Goal: Check status: Check status

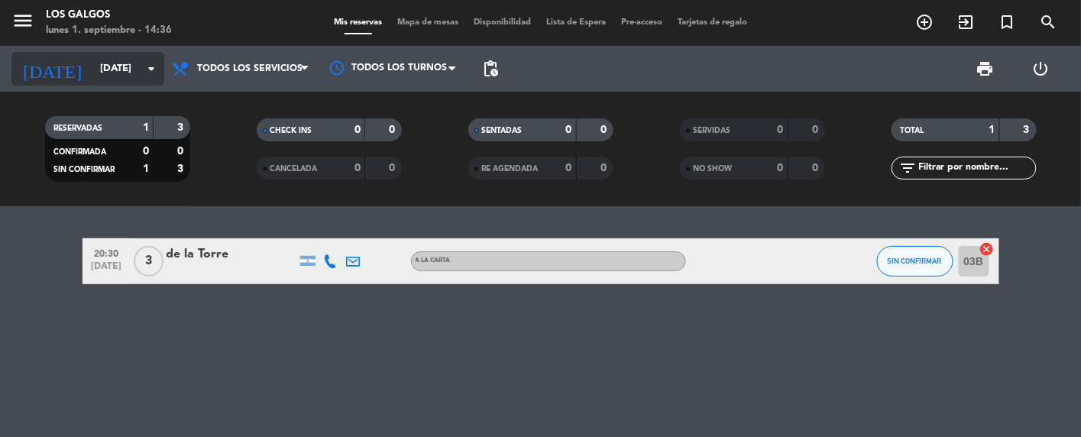
click at [103, 76] on input "[DATE]" at bounding box center [157, 69] width 131 height 28
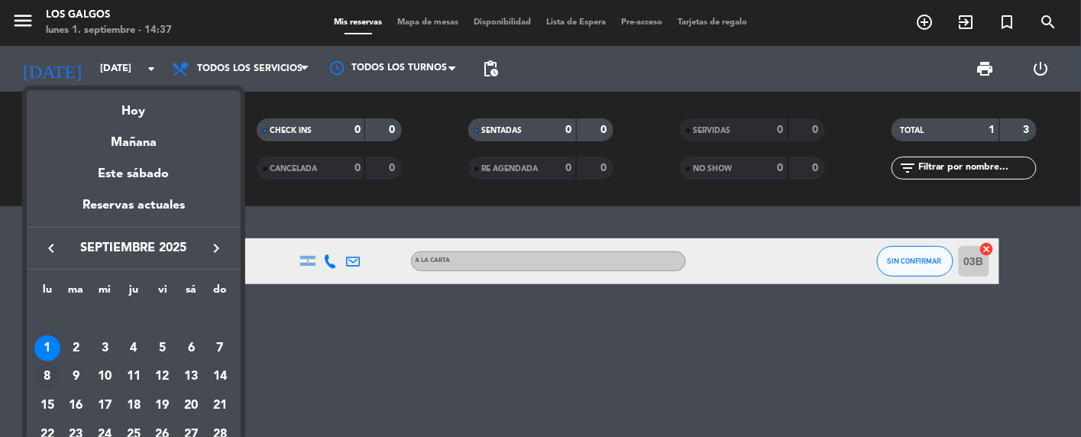
click at [47, 368] on div "8" at bounding box center [47, 377] width 26 height 26
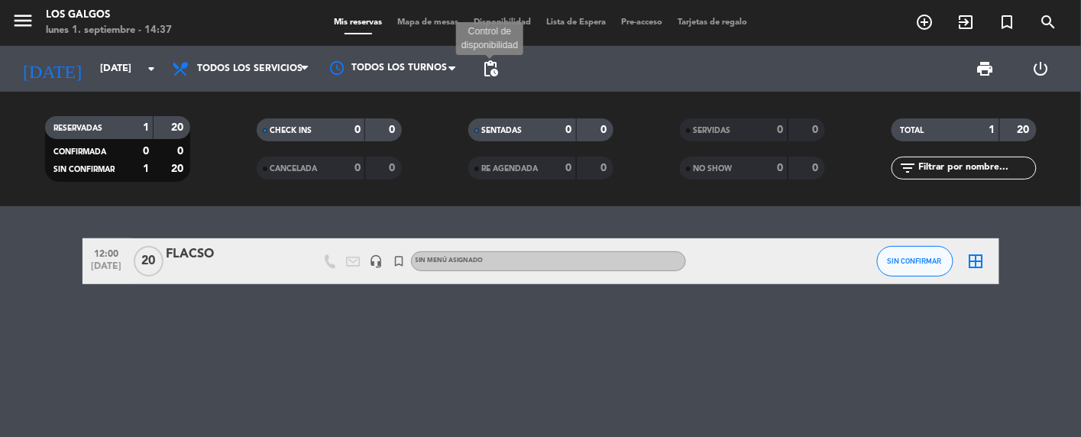
click at [498, 64] on span "pending_actions" at bounding box center [490, 69] width 18 height 18
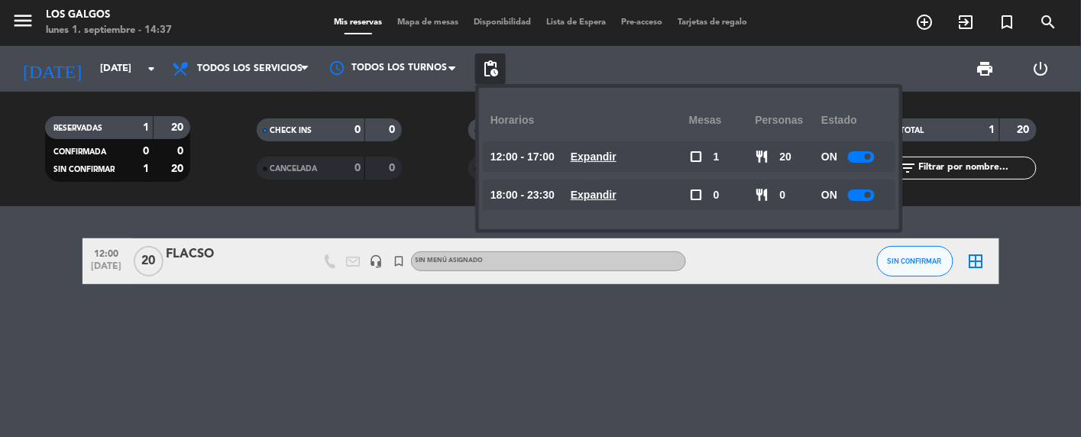
click at [867, 156] on span at bounding box center [868, 157] width 6 height 6
click at [711, 328] on div "12:00 [DATE] FLACSO headset_mic turned_in_not Sin menú asignado SIN CONFIRMAR b…" at bounding box center [540, 321] width 1081 height 231
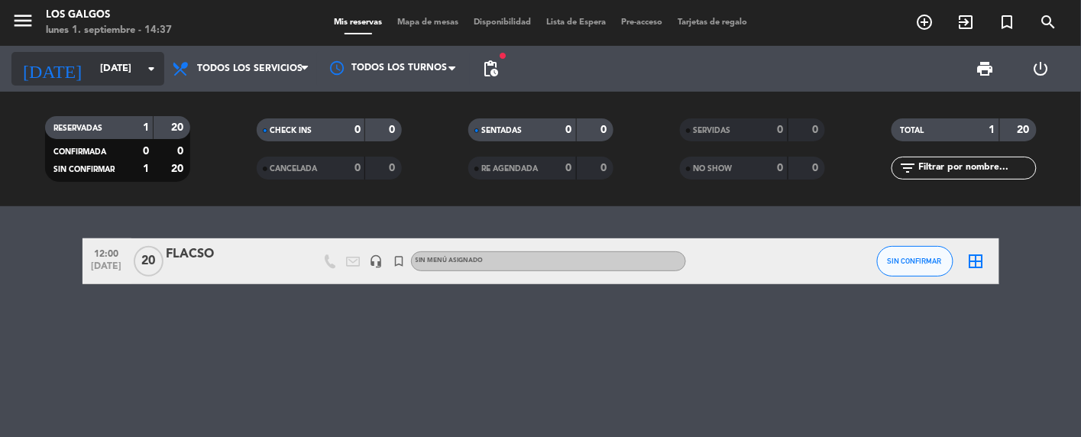
click at [92, 72] on input "[DATE]" at bounding box center [157, 69] width 131 height 28
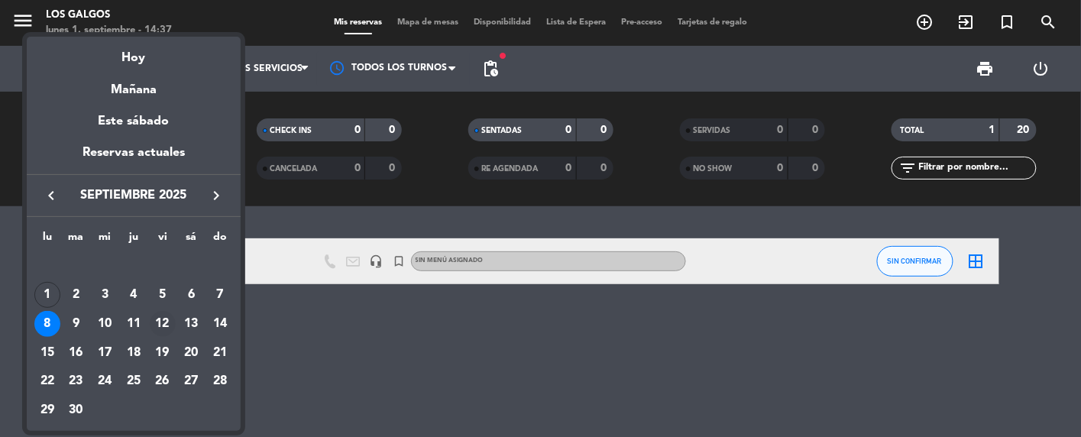
click at [167, 319] on div "12" at bounding box center [163, 324] width 26 height 26
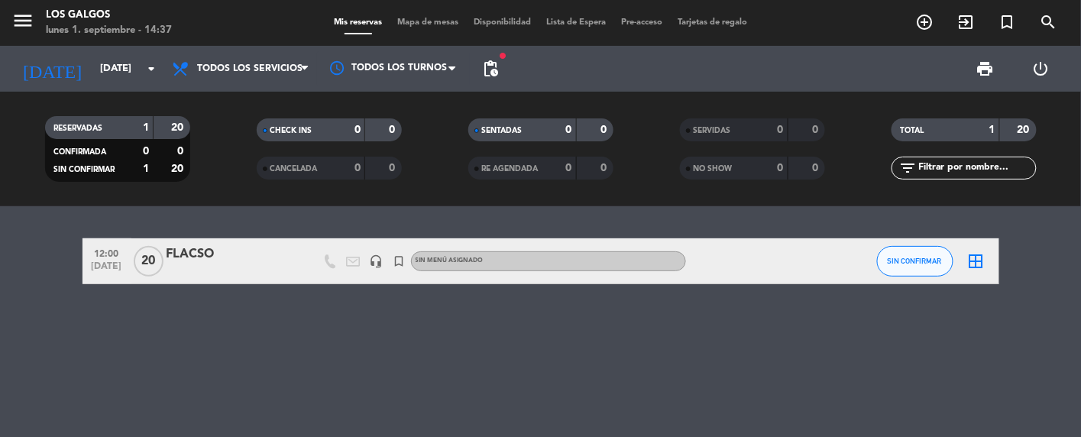
type input "[DATE]"
click at [493, 65] on span "pending_actions" at bounding box center [490, 69] width 18 height 18
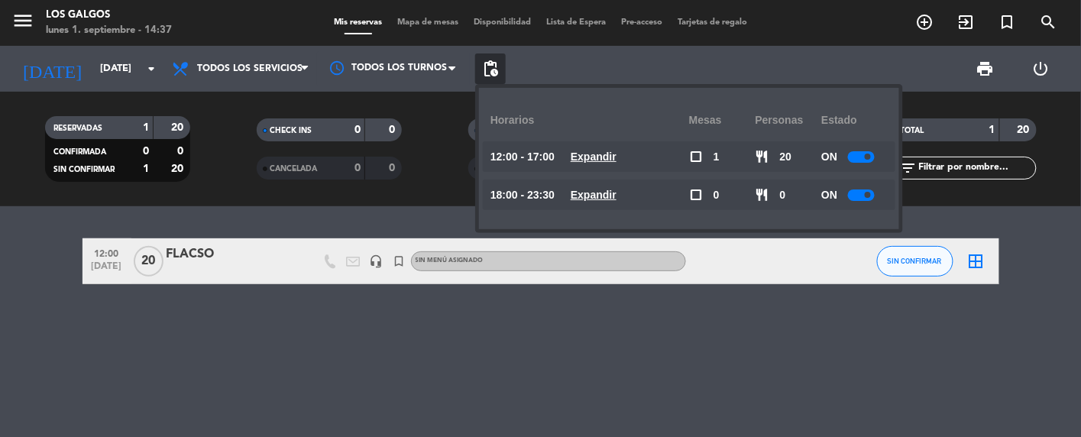
click at [862, 154] on div at bounding box center [861, 156] width 27 height 11
click at [490, 335] on div "12:00 [DATE] FLACSO headset_mic turned_in_not Sin menú asignado SIN CONFIRMAR b…" at bounding box center [540, 321] width 1081 height 231
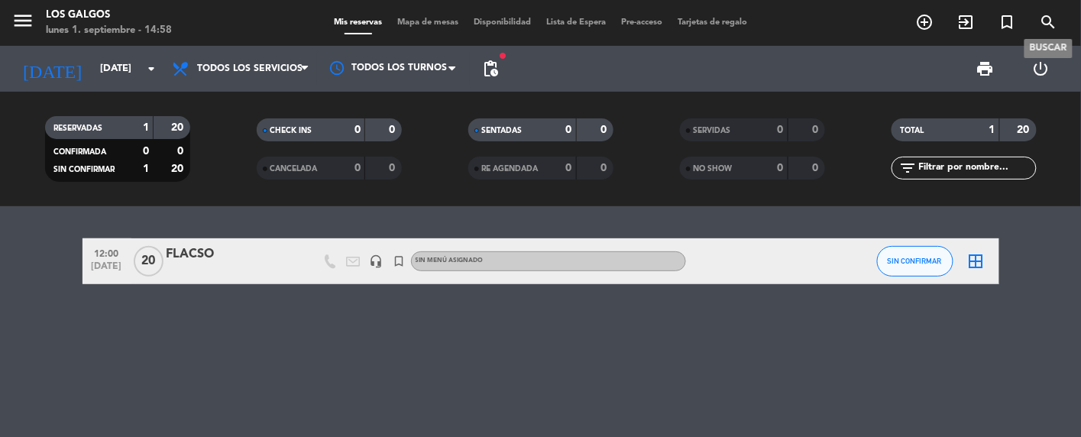
click at [1040, 15] on icon "search" at bounding box center [1049, 22] width 18 height 18
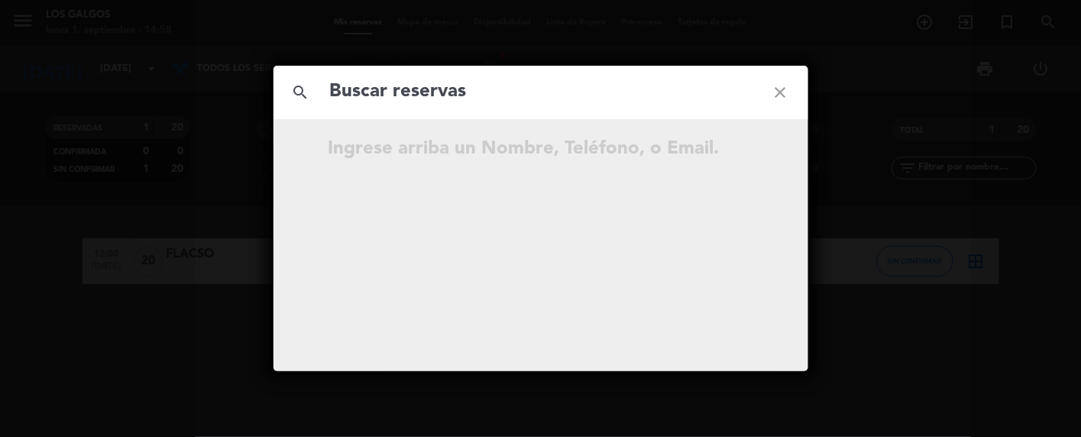
click at [505, 116] on div "search close" at bounding box center [540, 92] width 535 height 53
click at [510, 105] on input "text" at bounding box center [540, 91] width 425 height 31
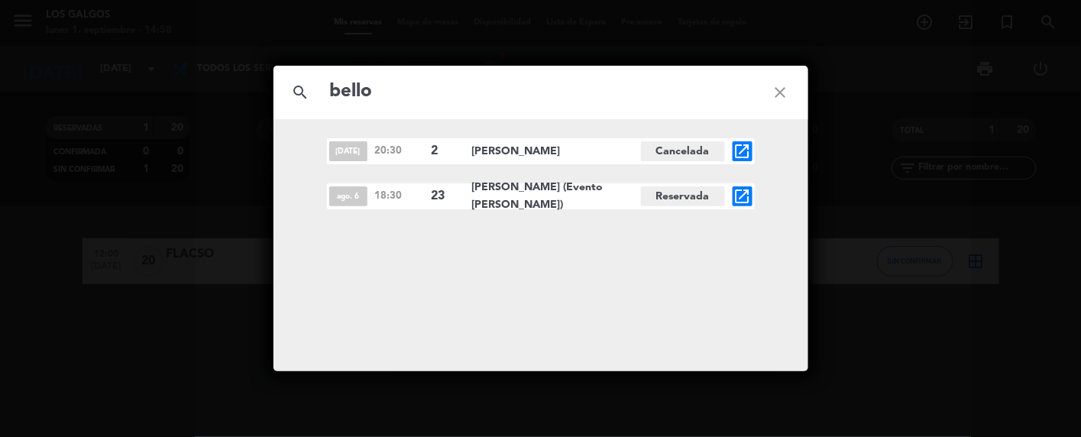
type input "bello"
click at [740, 193] on icon "open_in_new" at bounding box center [742, 196] width 18 height 18
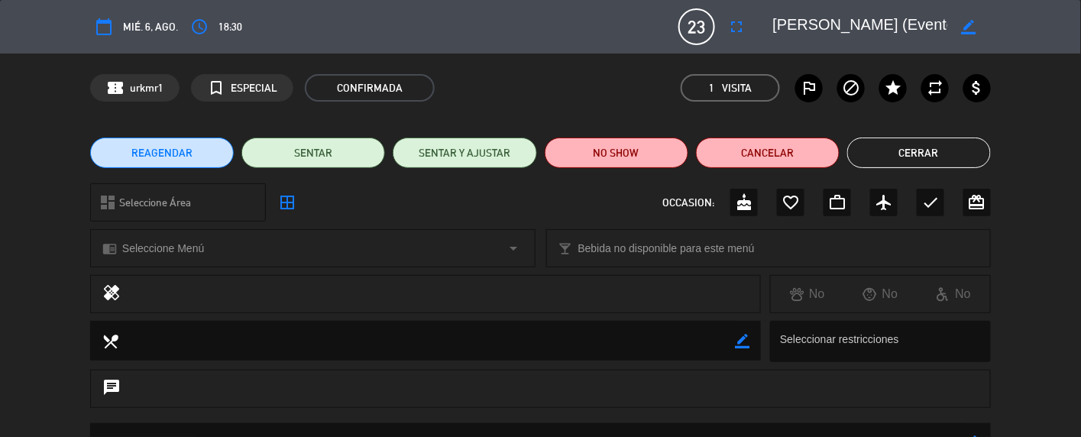
click at [937, 143] on button "Cerrar" at bounding box center [919, 153] width 144 height 31
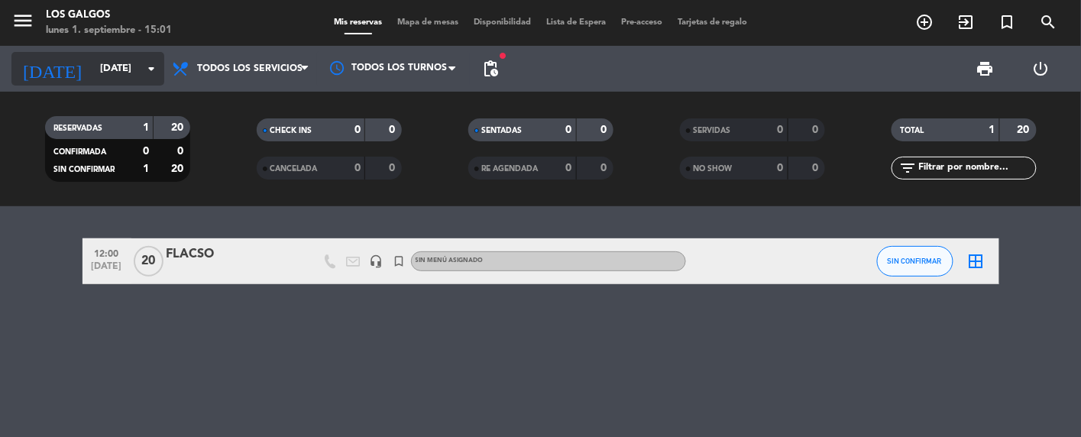
click at [131, 60] on input "[DATE]" at bounding box center [157, 69] width 131 height 28
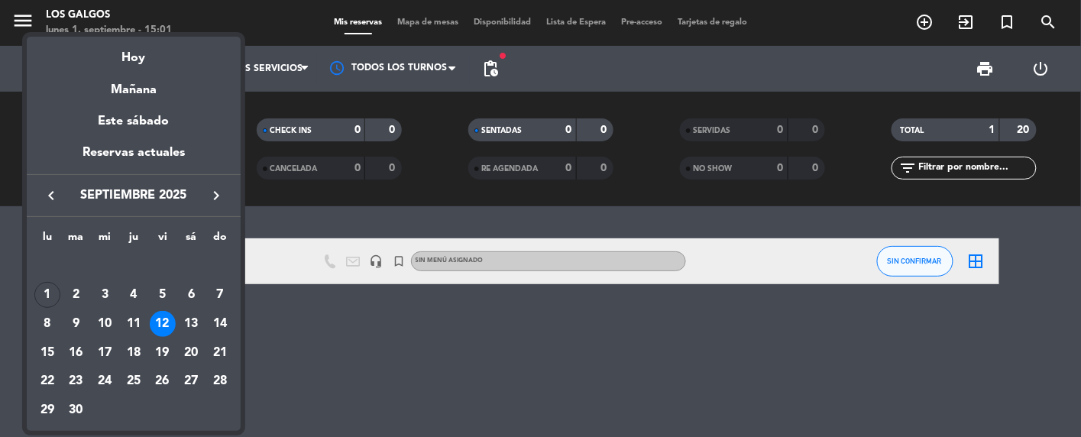
click at [58, 191] on icon "keyboard_arrow_left" at bounding box center [51, 195] width 18 height 18
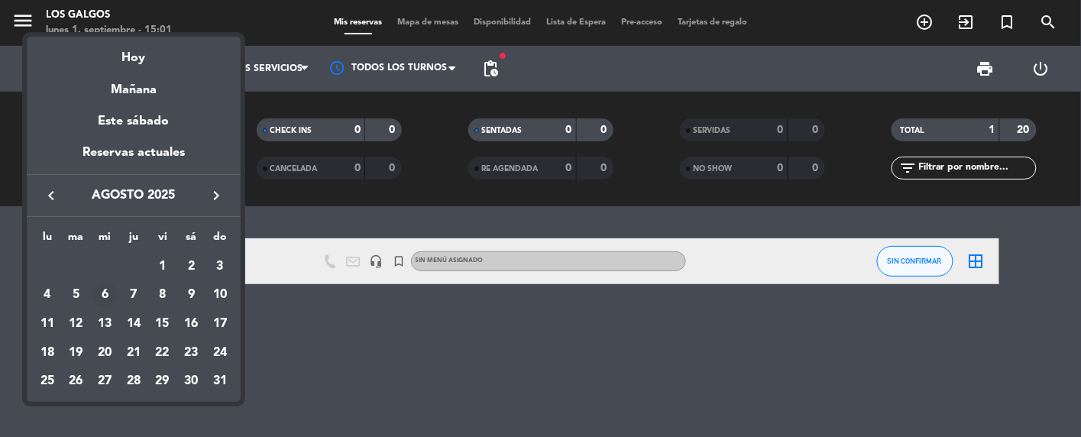
click at [104, 296] on div "6" at bounding box center [105, 295] width 26 height 26
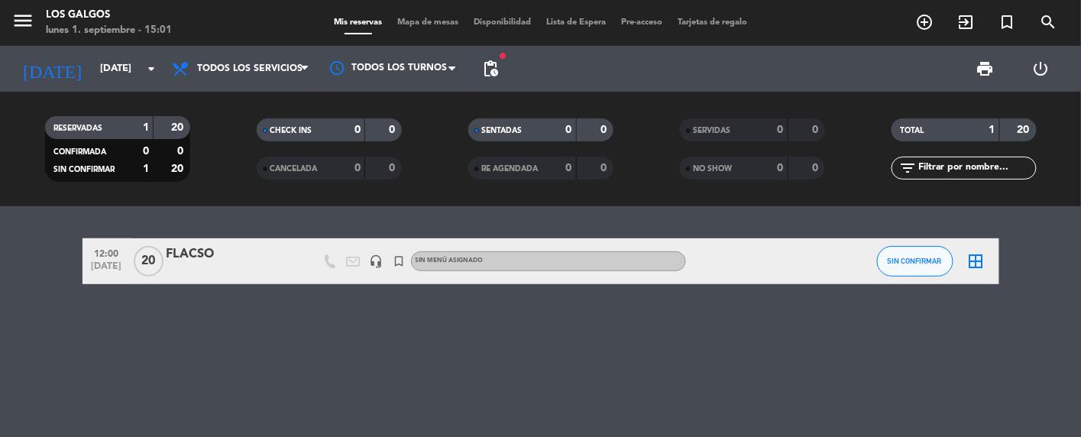
type input "mié. 6 ago."
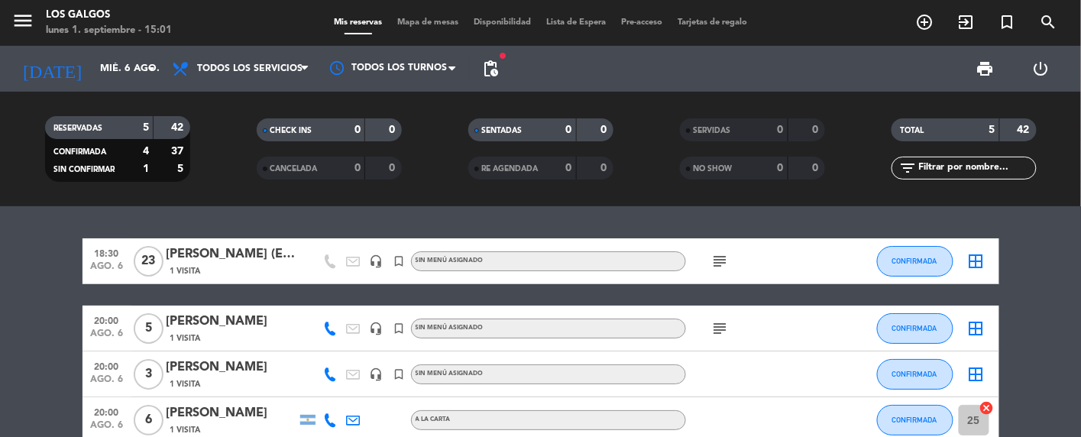
click at [717, 254] on icon "subject" at bounding box center [720, 261] width 18 height 18
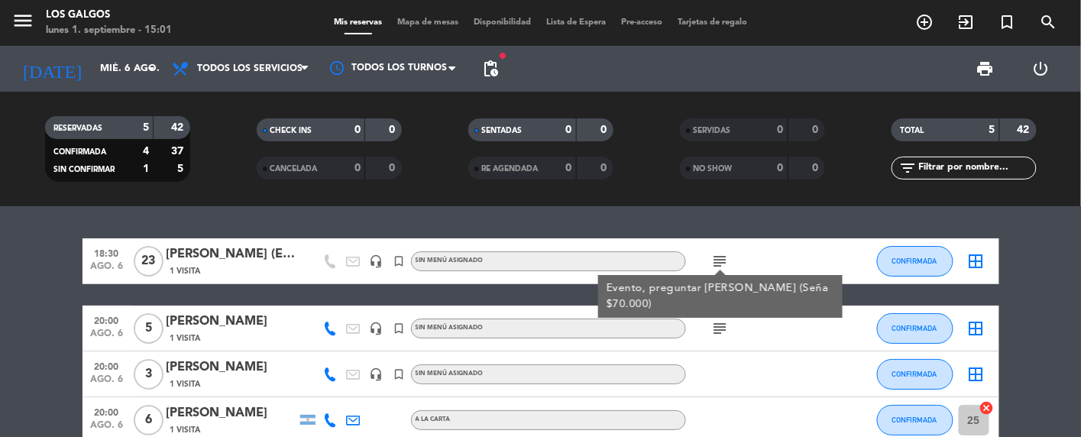
click at [72, 277] on bookings-row "18:30 [DATE] [PERSON_NAME] (Evento [PERSON_NAME]) 1 Visita headset_mic turned_i…" at bounding box center [540, 374] width 1081 height 272
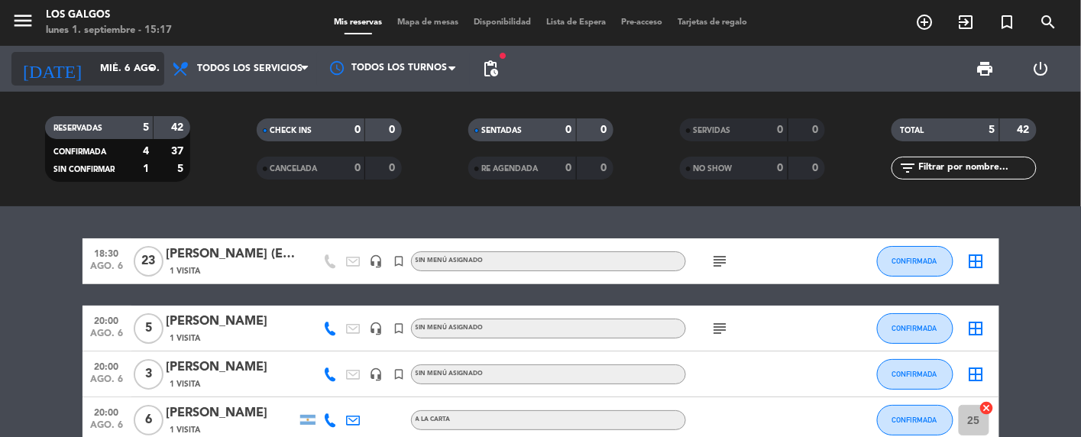
click at [119, 64] on input "mié. 6 ago." at bounding box center [157, 69] width 131 height 28
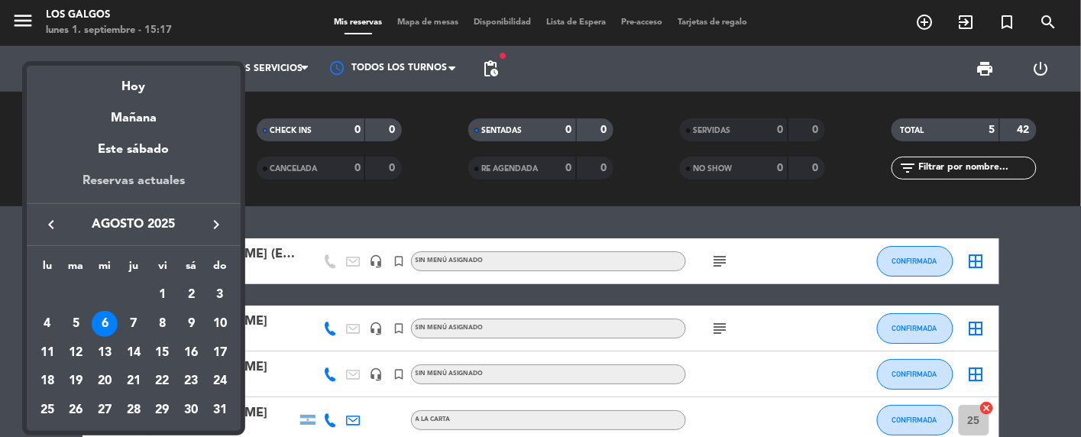
click at [136, 174] on div "Reservas actuales" at bounding box center [134, 186] width 214 height 31
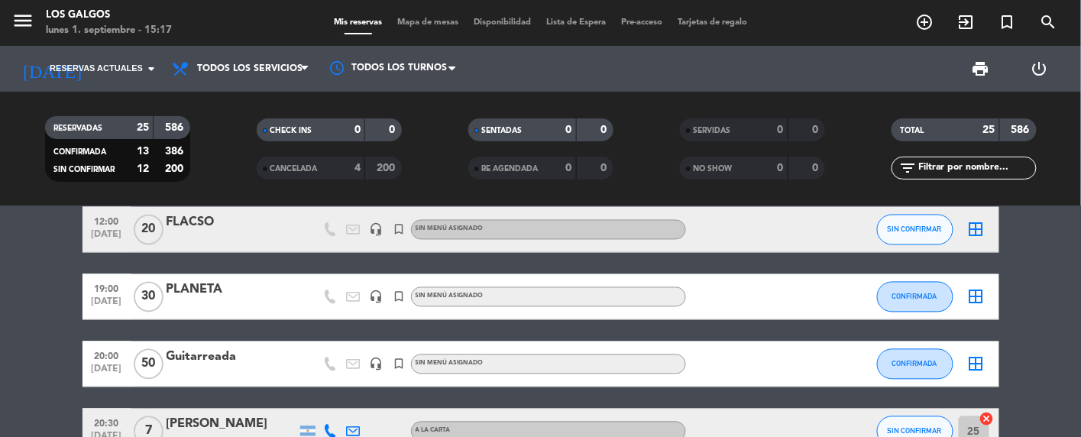
scroll to position [917, 0]
